Goal: Task Accomplishment & Management: Complete application form

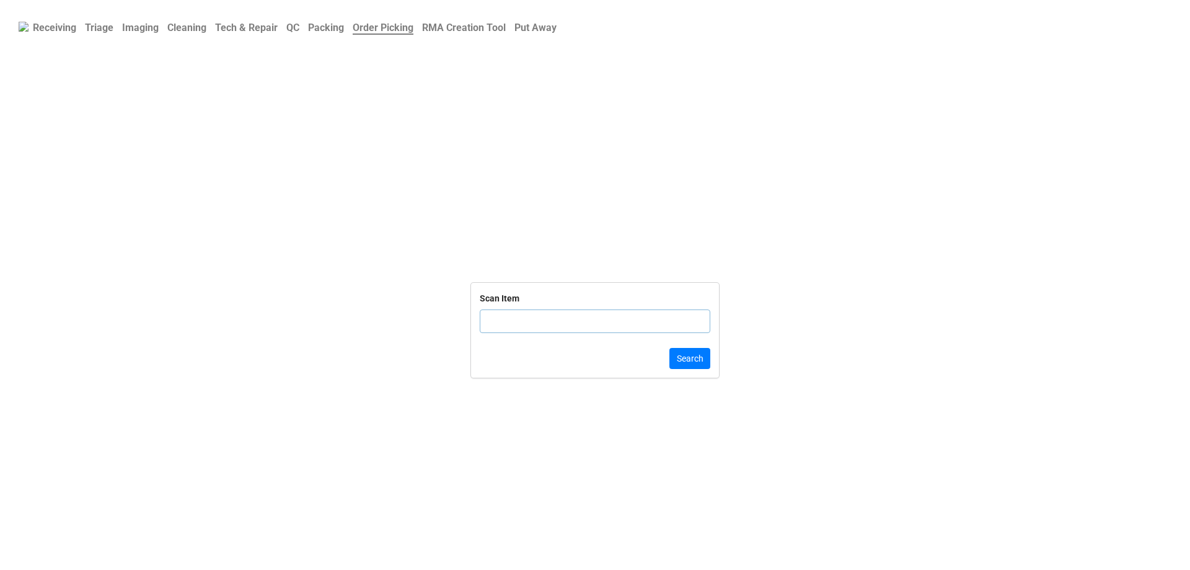
click at [552, 327] on input "text" at bounding box center [595, 321] width 231 height 24
click at [560, 319] on input "text" at bounding box center [595, 321] width 231 height 24
click button "Search" at bounding box center [690, 358] width 41 height 21
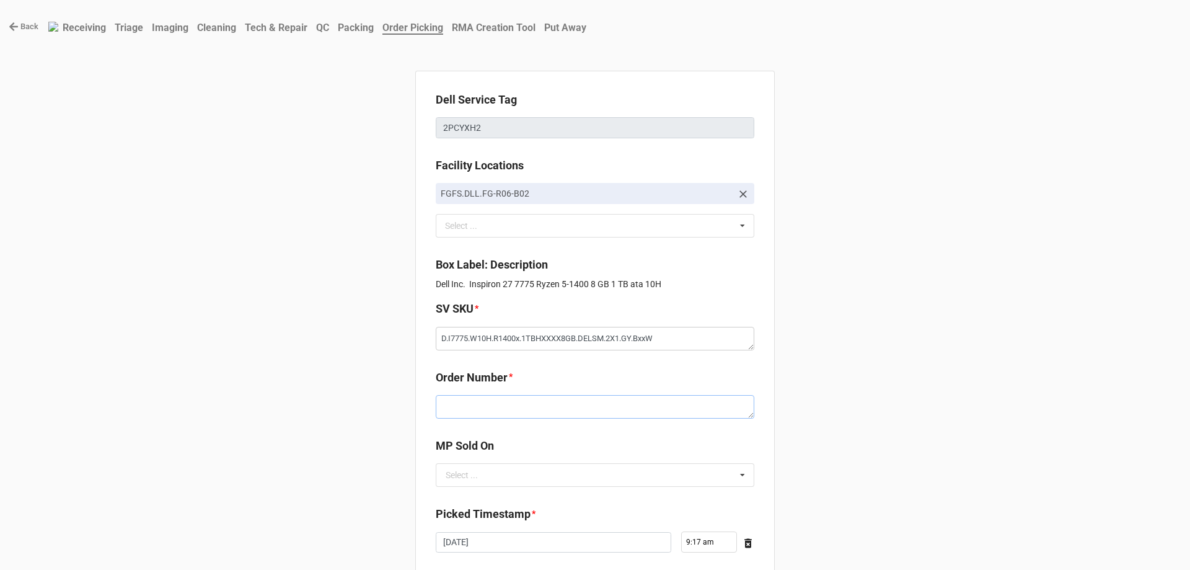
click at [459, 405] on textarea at bounding box center [595, 407] width 319 height 24
paste textarea "5033968"
type textarea "x"
type textarea "5033968"
click at [516, 475] on input "text" at bounding box center [595, 475] width 317 height 22
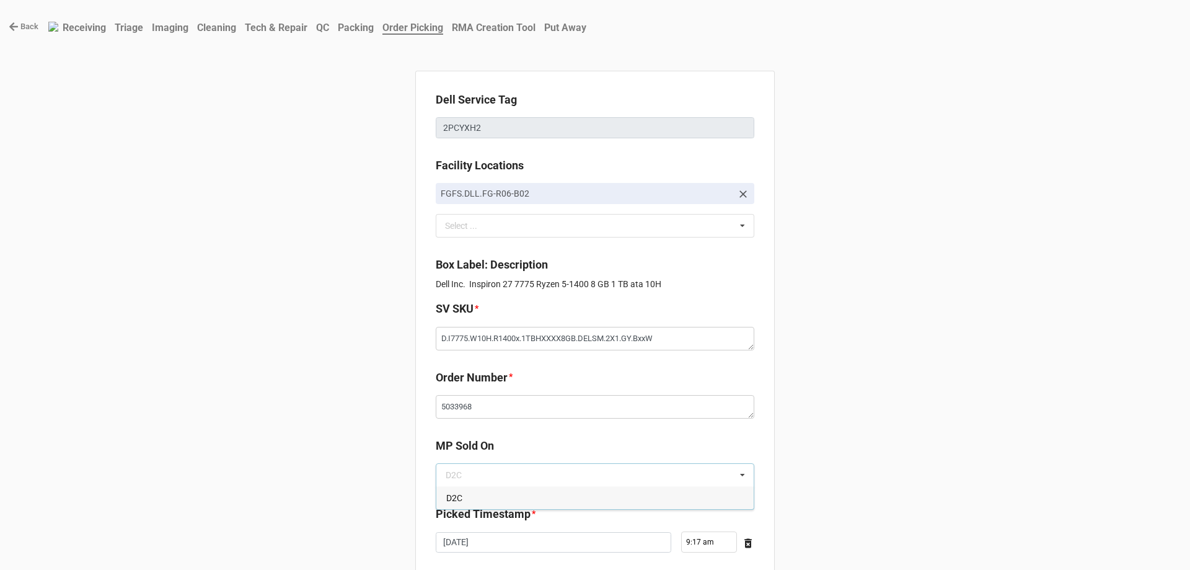
click at [512, 497] on div "D2C" at bounding box center [594, 497] width 317 height 23
type textarea "x"
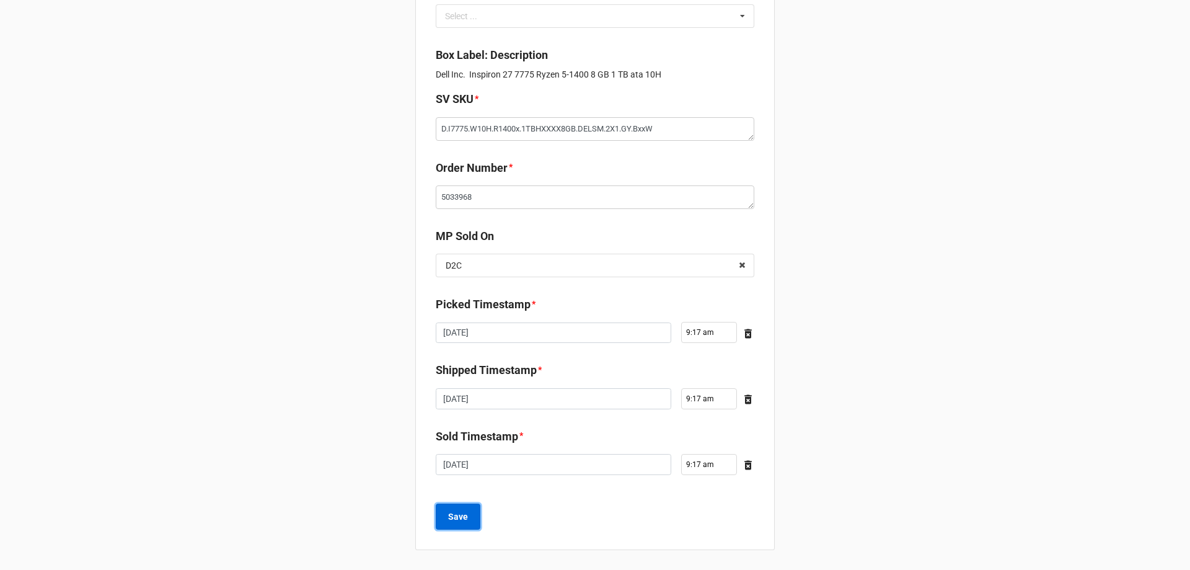
click at [454, 516] on b "Save" at bounding box center [458, 516] width 20 height 13
